Goal: Information Seeking & Learning: Find specific fact

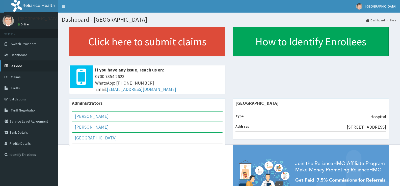
click at [36, 67] on link "PA Code" at bounding box center [29, 66] width 58 height 11
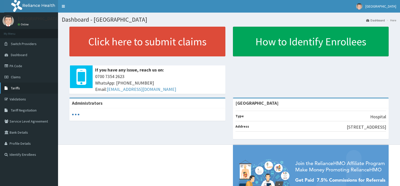
click at [27, 91] on link "Tariffs" at bounding box center [29, 88] width 58 height 11
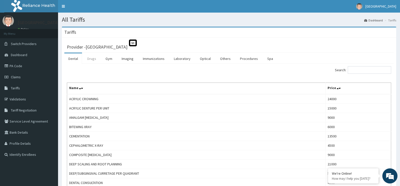
click at [89, 54] on link "Drugs" at bounding box center [91, 58] width 17 height 11
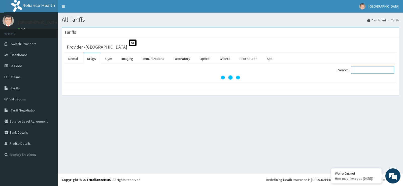
click at [357, 68] on input "Search:" at bounding box center [372, 70] width 43 height 8
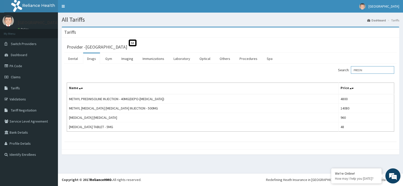
drag, startPoint x: 371, startPoint y: 69, endPoint x: 331, endPoint y: 62, distance: 40.6
click at [331, 62] on div "Dental Drugs Gym Imaging Immunizations Laboratory Optical Others Procedures Spa…" at bounding box center [230, 97] width 333 height 89
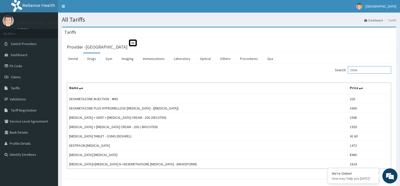
drag, startPoint x: 373, startPoint y: 71, endPoint x: 333, endPoint y: 78, distance: 41.5
click at [333, 78] on div "Search: DEXA Name Price DEXAMETAZONE INJECTION - 4MG 320 DEXAMETAZONE PLUS HYPR…" at bounding box center [229, 117] width 324 height 103
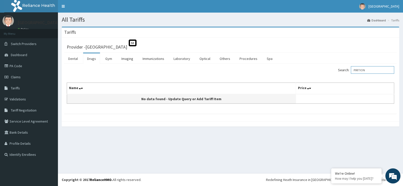
drag, startPoint x: 370, startPoint y: 68, endPoint x: 217, endPoint y: 96, distance: 155.6
click at [217, 96] on div "Search: PIRITION Name Price No data found - Update Query or Add Tariff Item" at bounding box center [231, 85] width 328 height 38
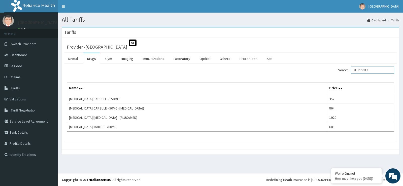
type input "FLUCONAZ"
